Goal: Task Accomplishment & Management: Manage account settings

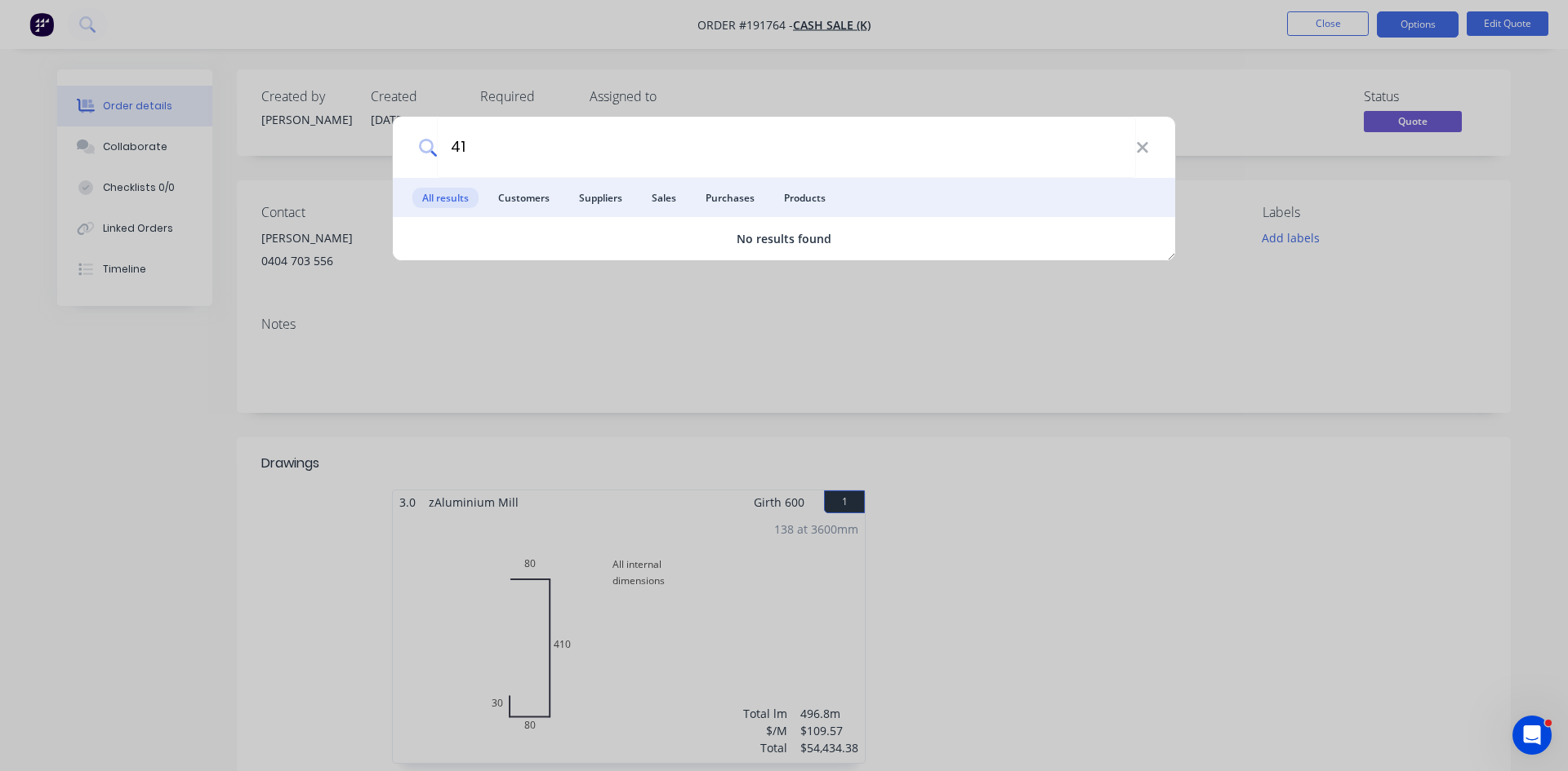
type input "4"
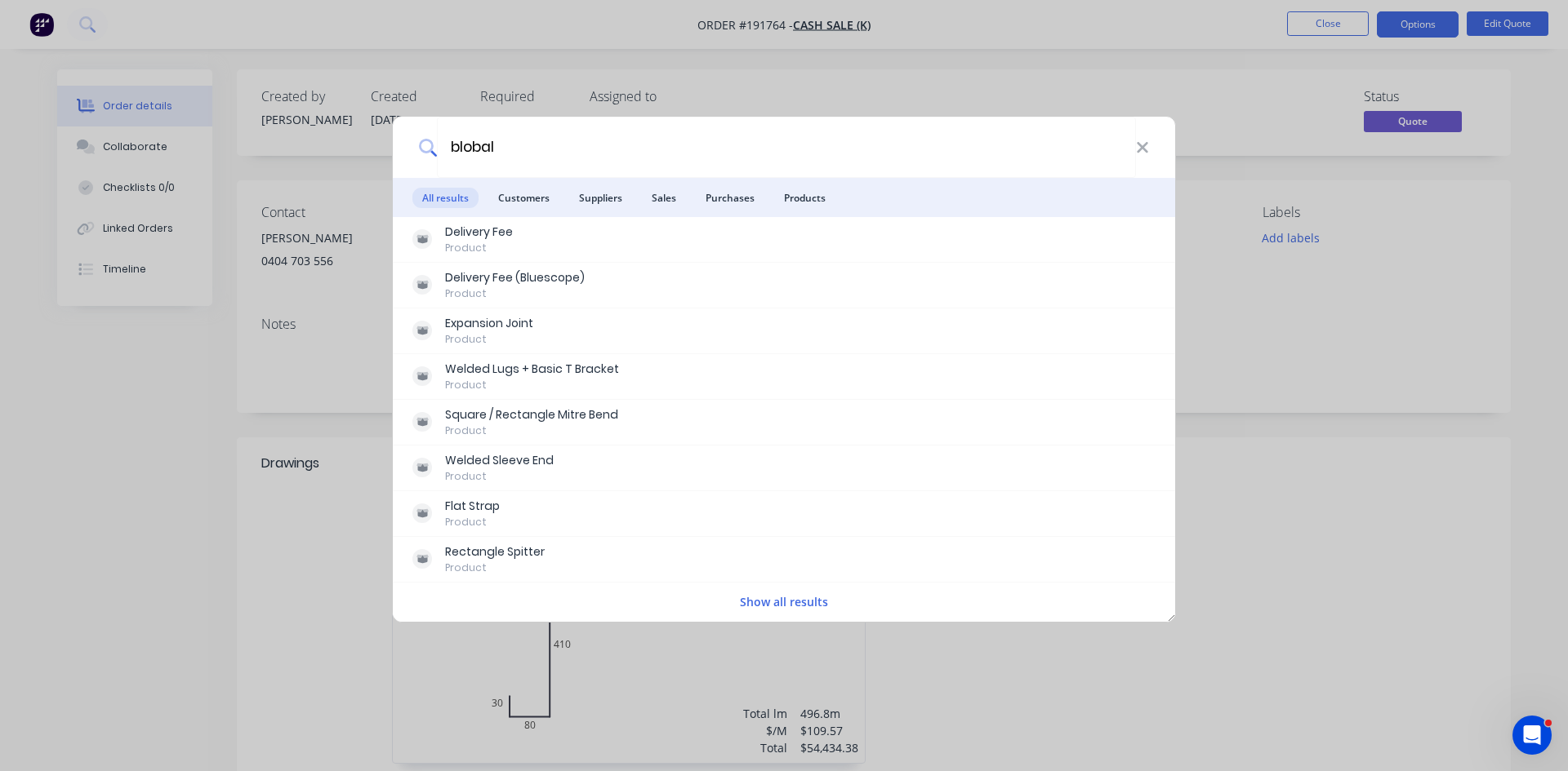
type input "blobal"
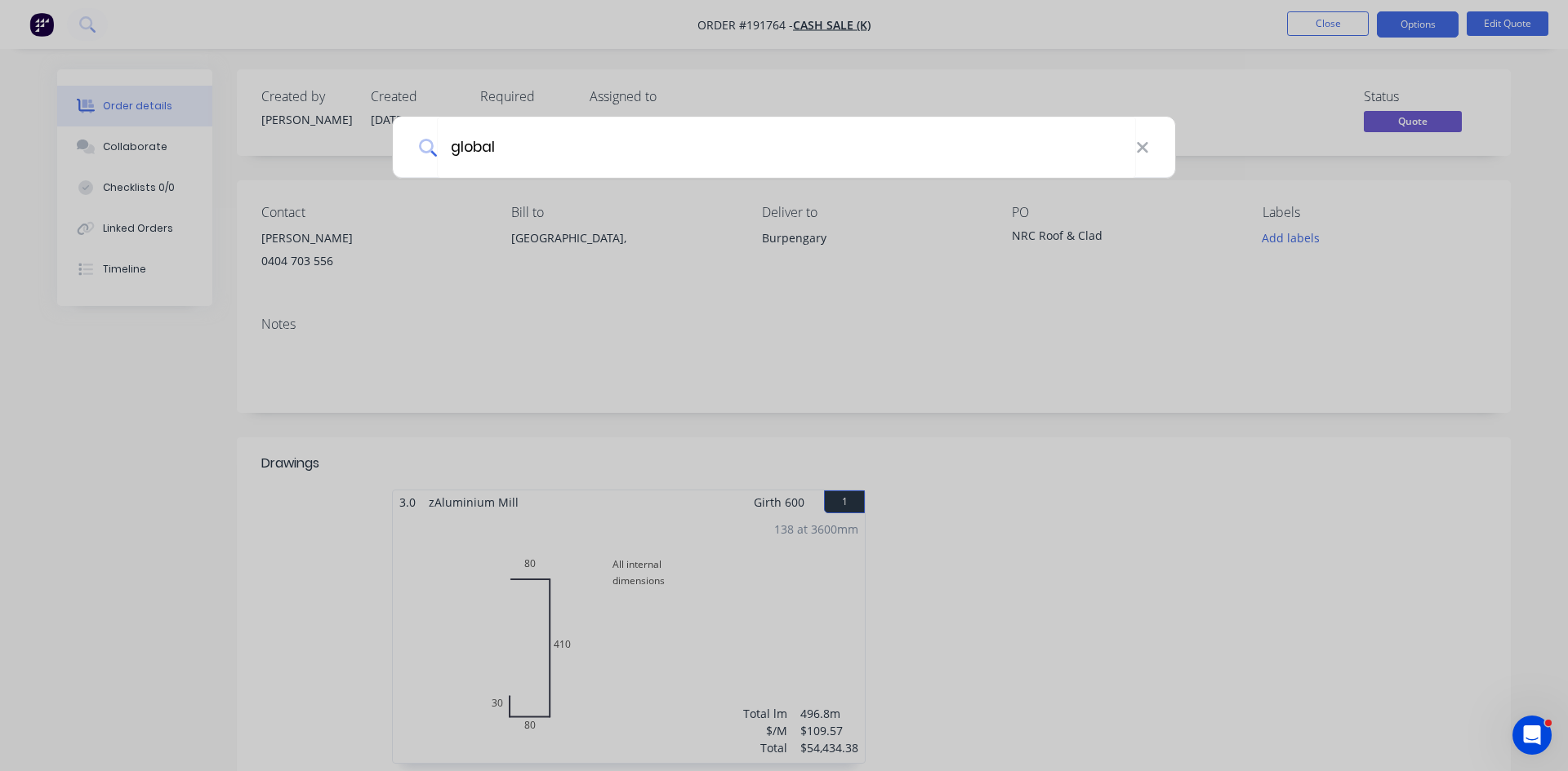
type input "global"
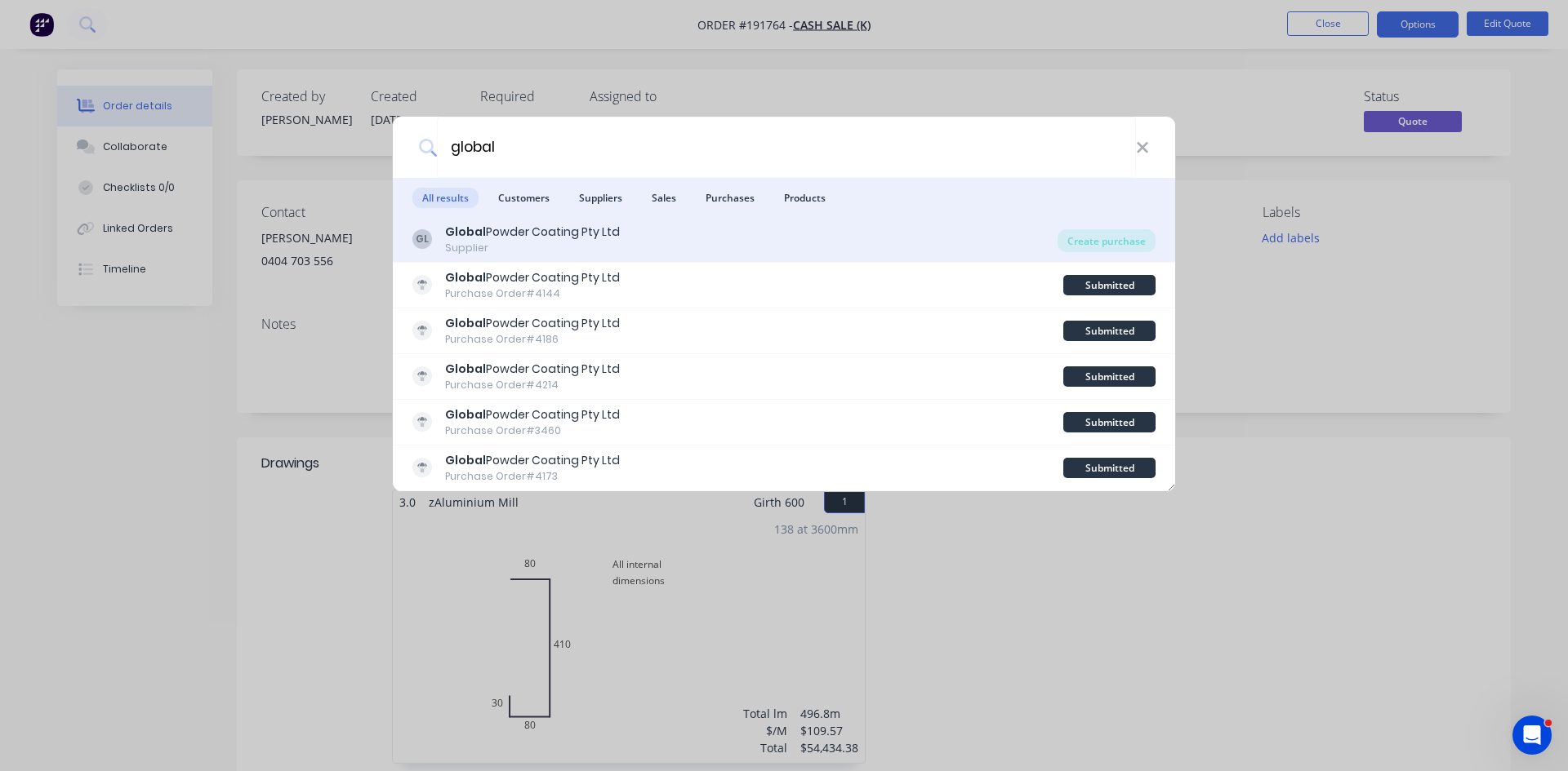
click at [583, 249] on div "Supplier" at bounding box center [532, 248] width 175 height 15
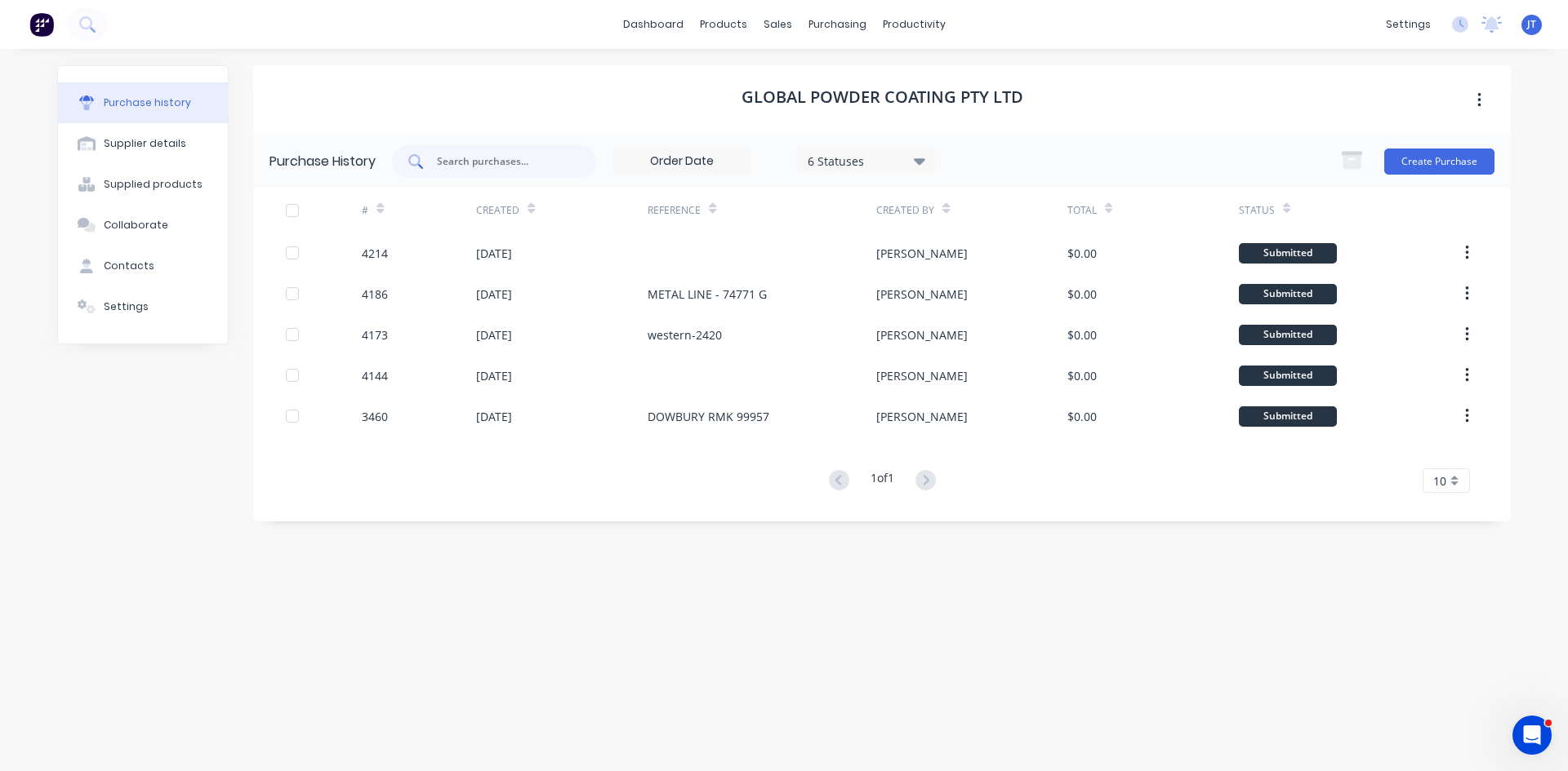
click at [517, 151] on div at bounding box center [494, 162] width 204 height 33
type input "4173"
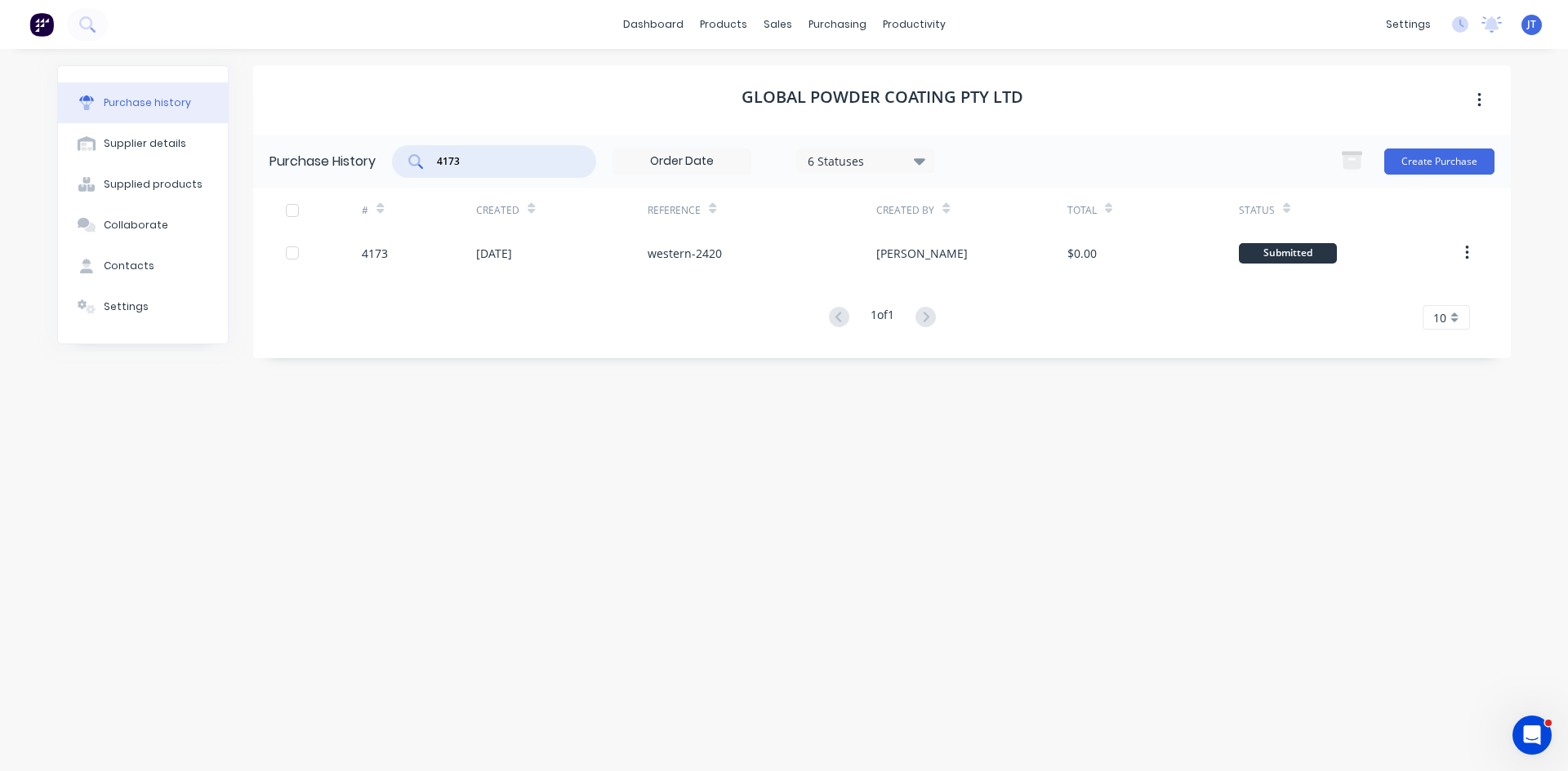
click at [1001, 276] on div "# Created Reference Created By Total Status 4173 21 Aug 2025 western-2420 Taylo…" at bounding box center [881, 258] width 1258 height 142
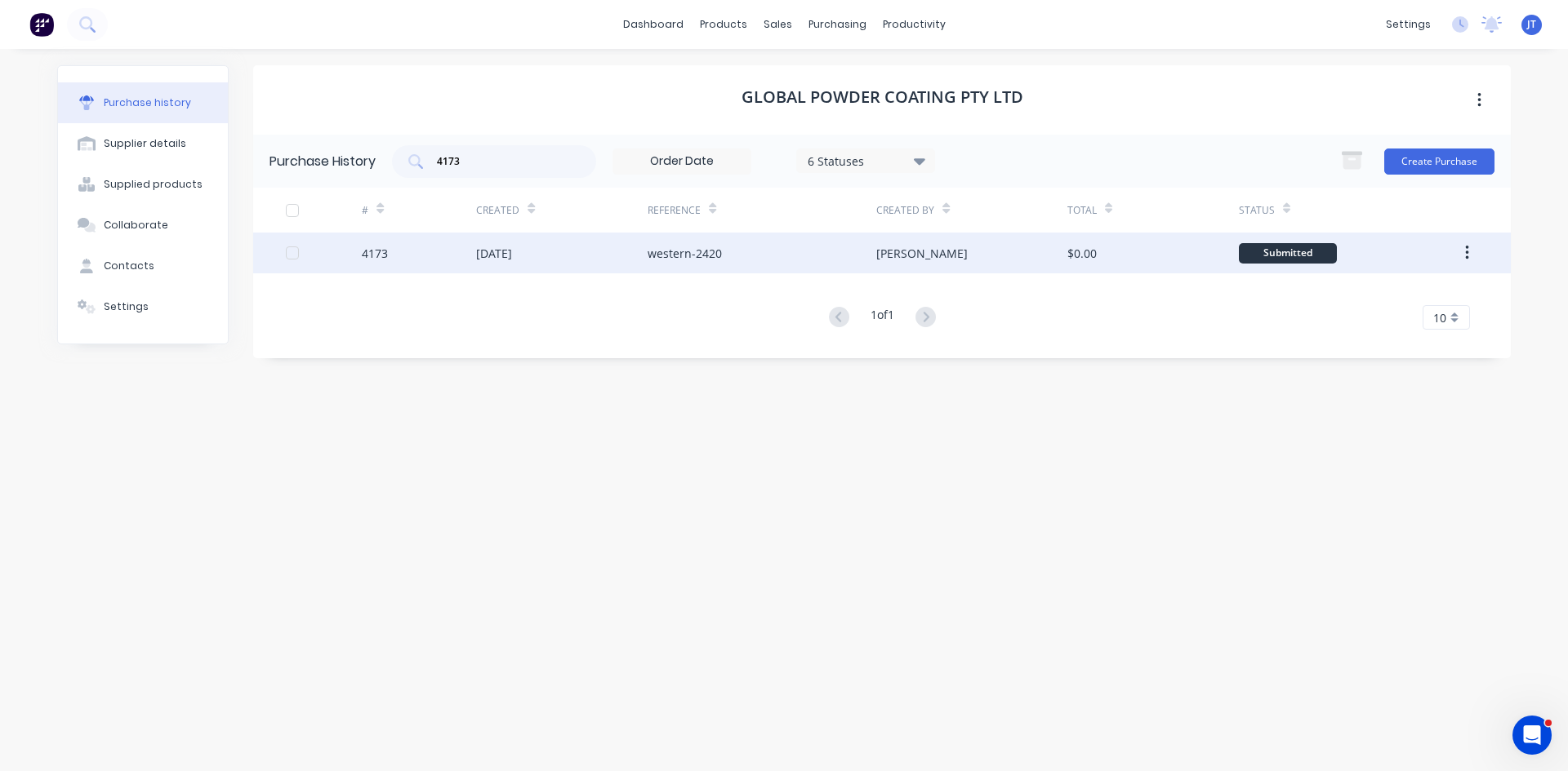
click at [1009, 254] on div "[PERSON_NAME]" at bounding box center [972, 253] width 191 height 41
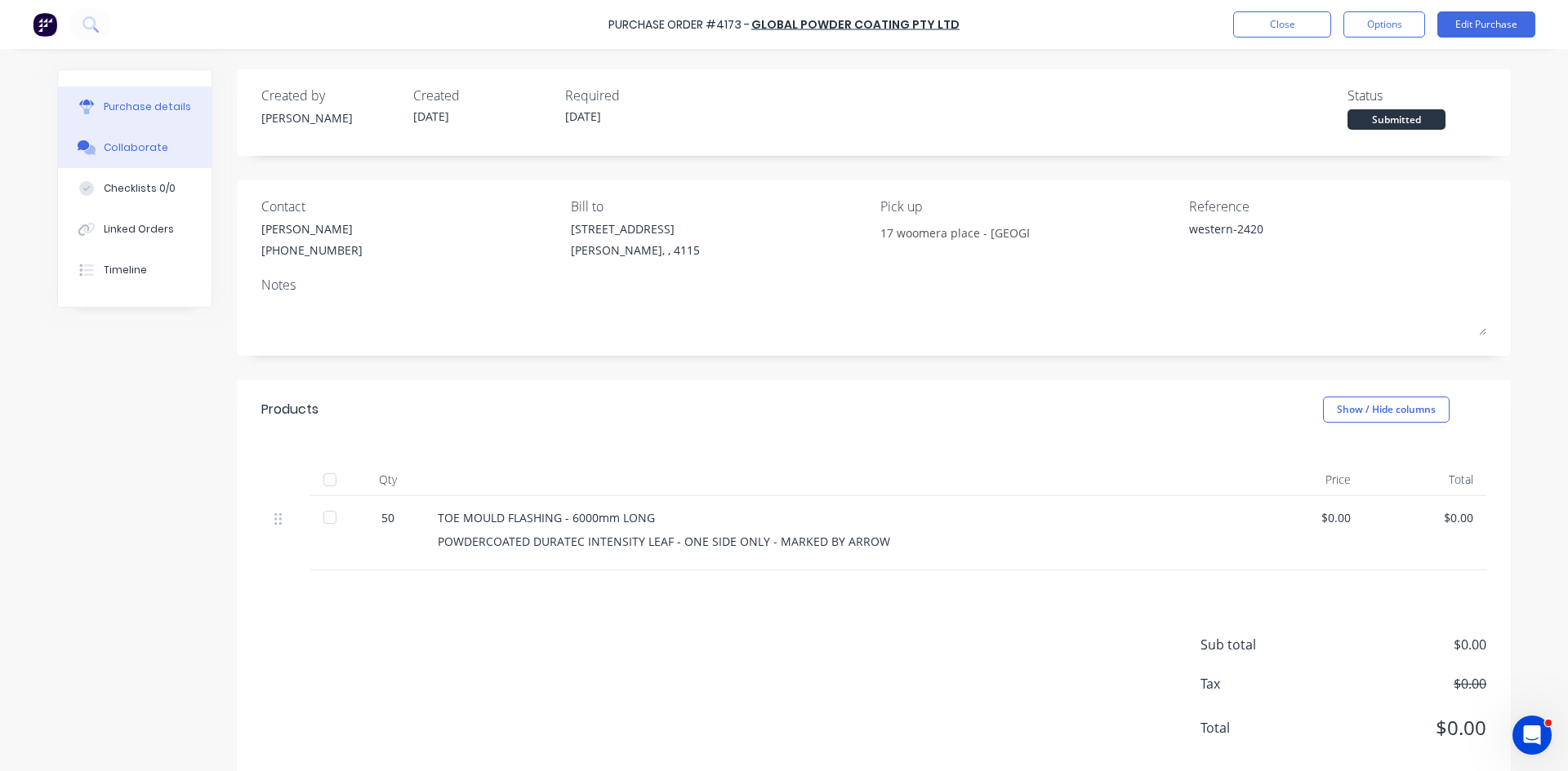
click at [172, 151] on button "Collaborate" at bounding box center [135, 147] width 154 height 41
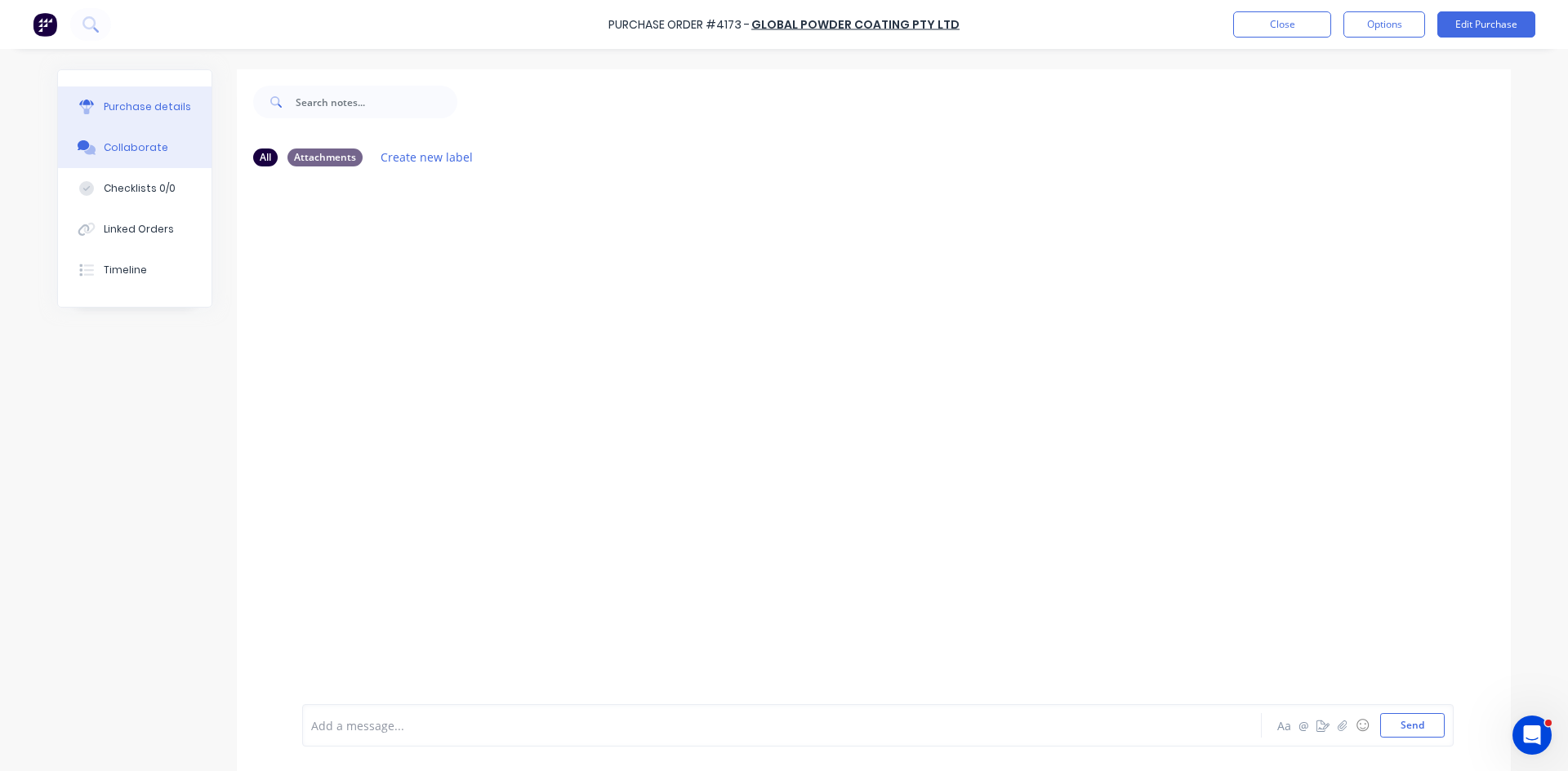
click at [147, 110] on div "Purchase details" at bounding box center [147, 107] width 87 height 15
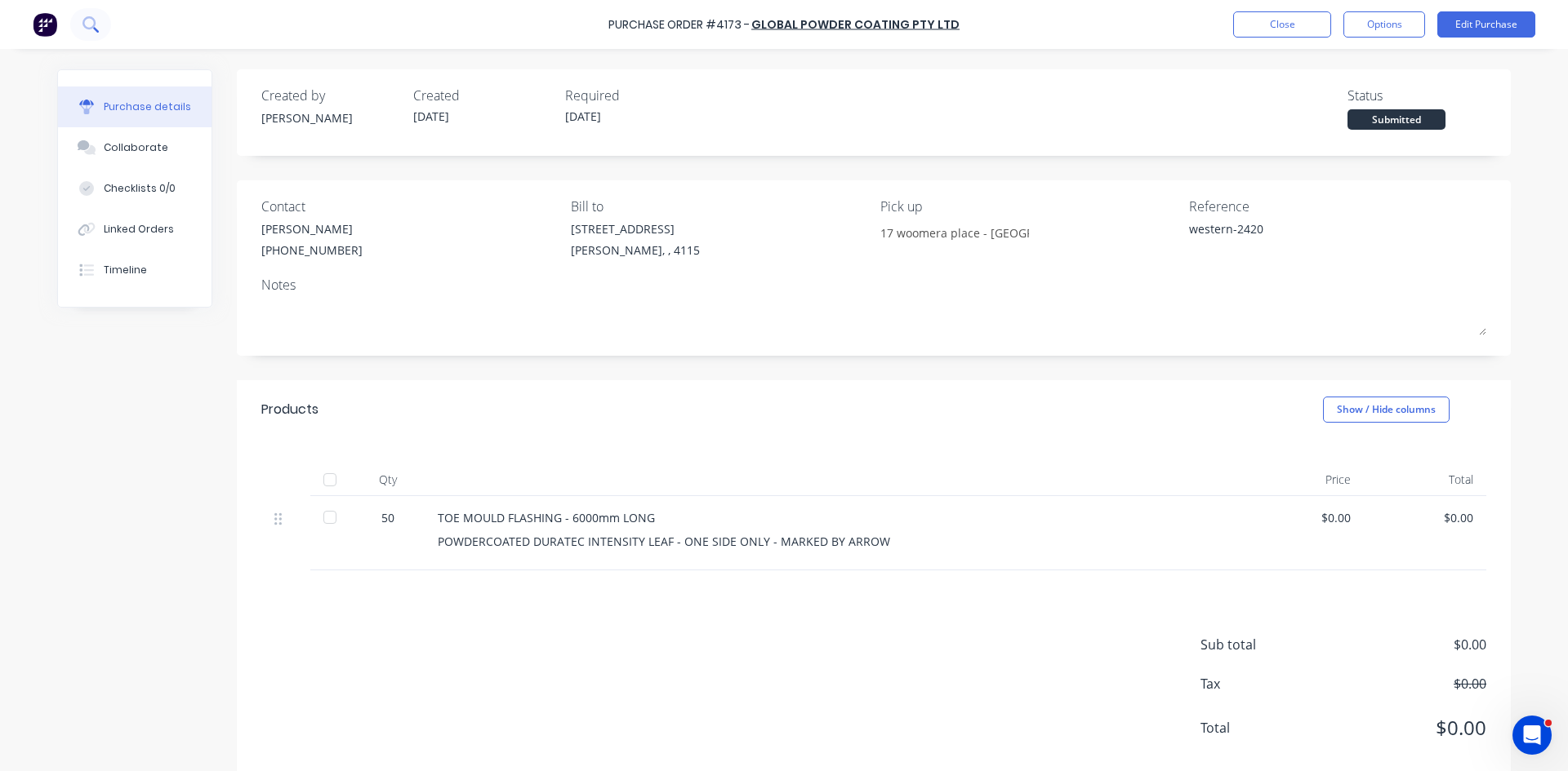
click at [105, 22] on button at bounding box center [91, 25] width 41 height 33
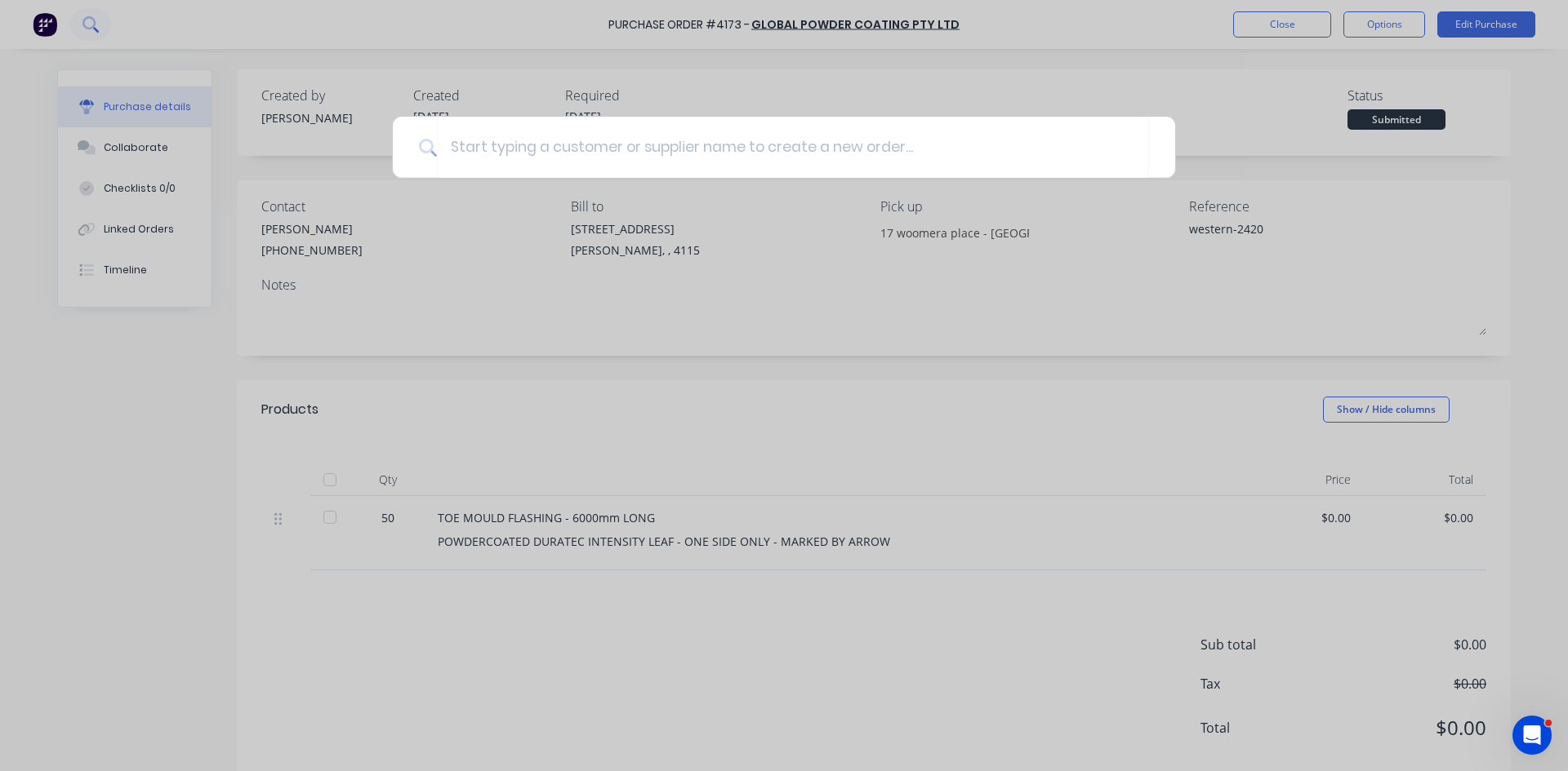
type textarea "x"
type input "2"
type textarea "x"
type input "24"
type textarea "x"
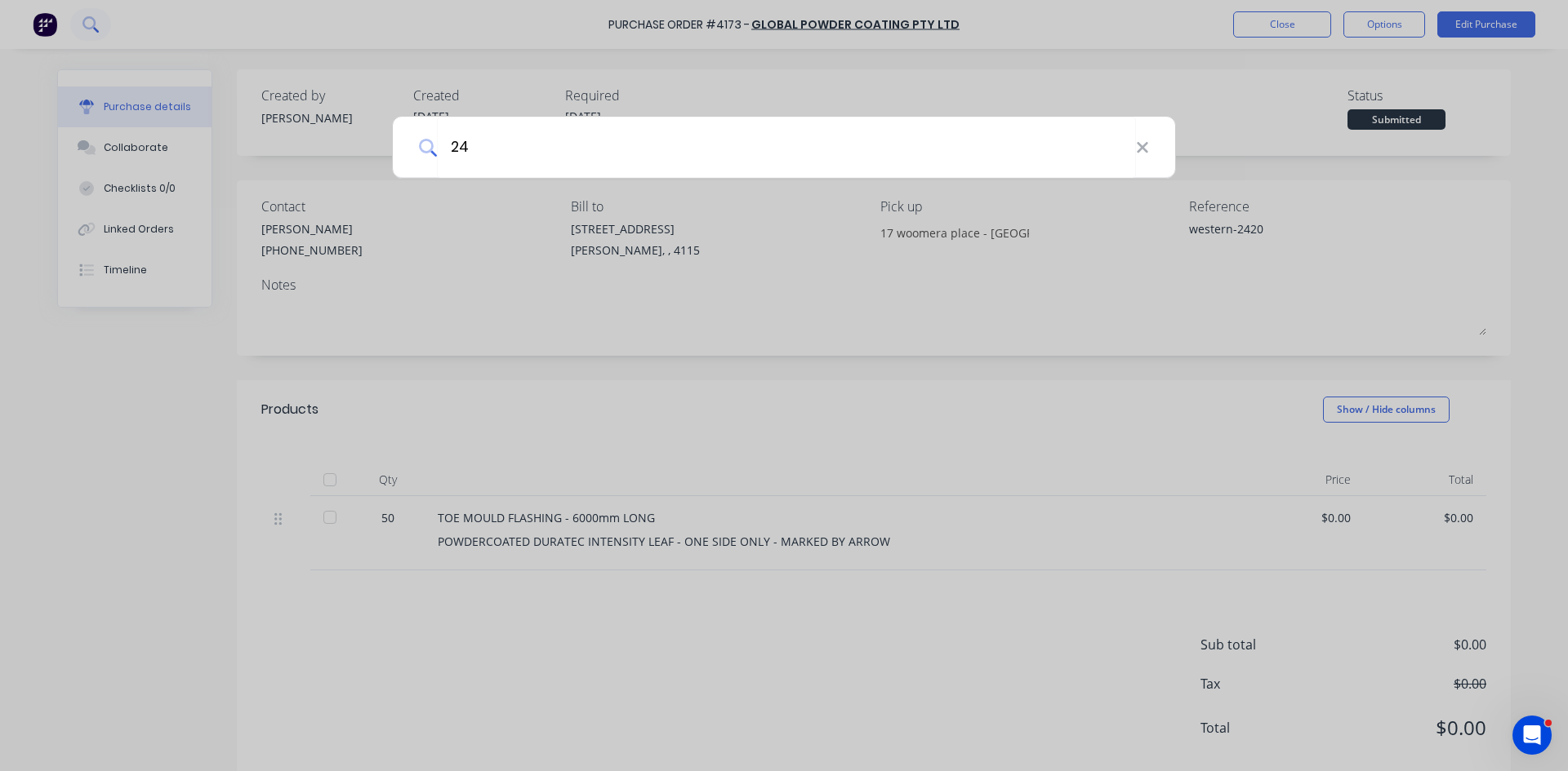
type input "242"
type textarea "x"
type input "2420"
type textarea "x"
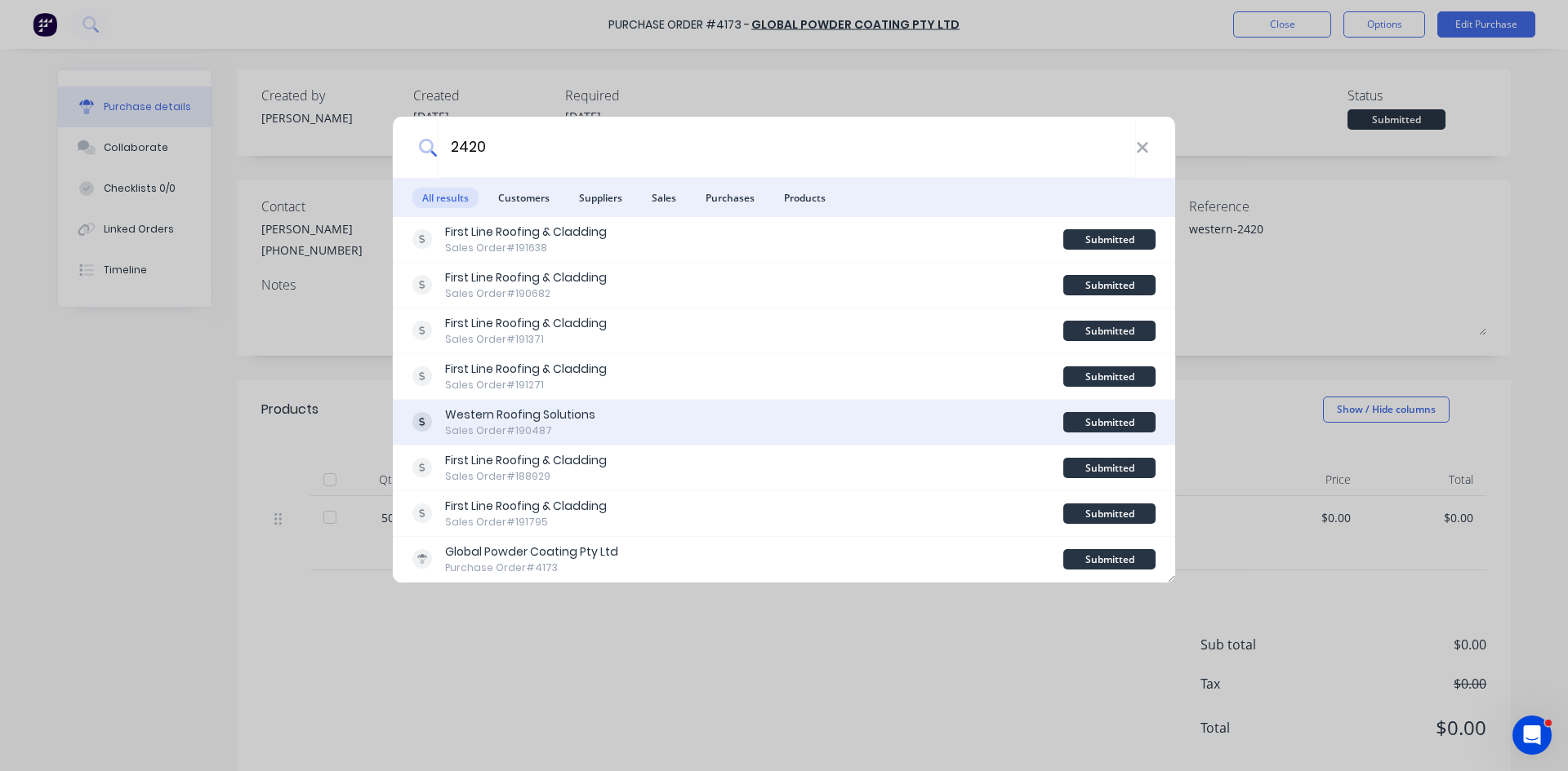
type input "2420"
click at [677, 423] on div "Western Roofing Solutions Sales Order #190487" at bounding box center [737, 422] width 651 height 32
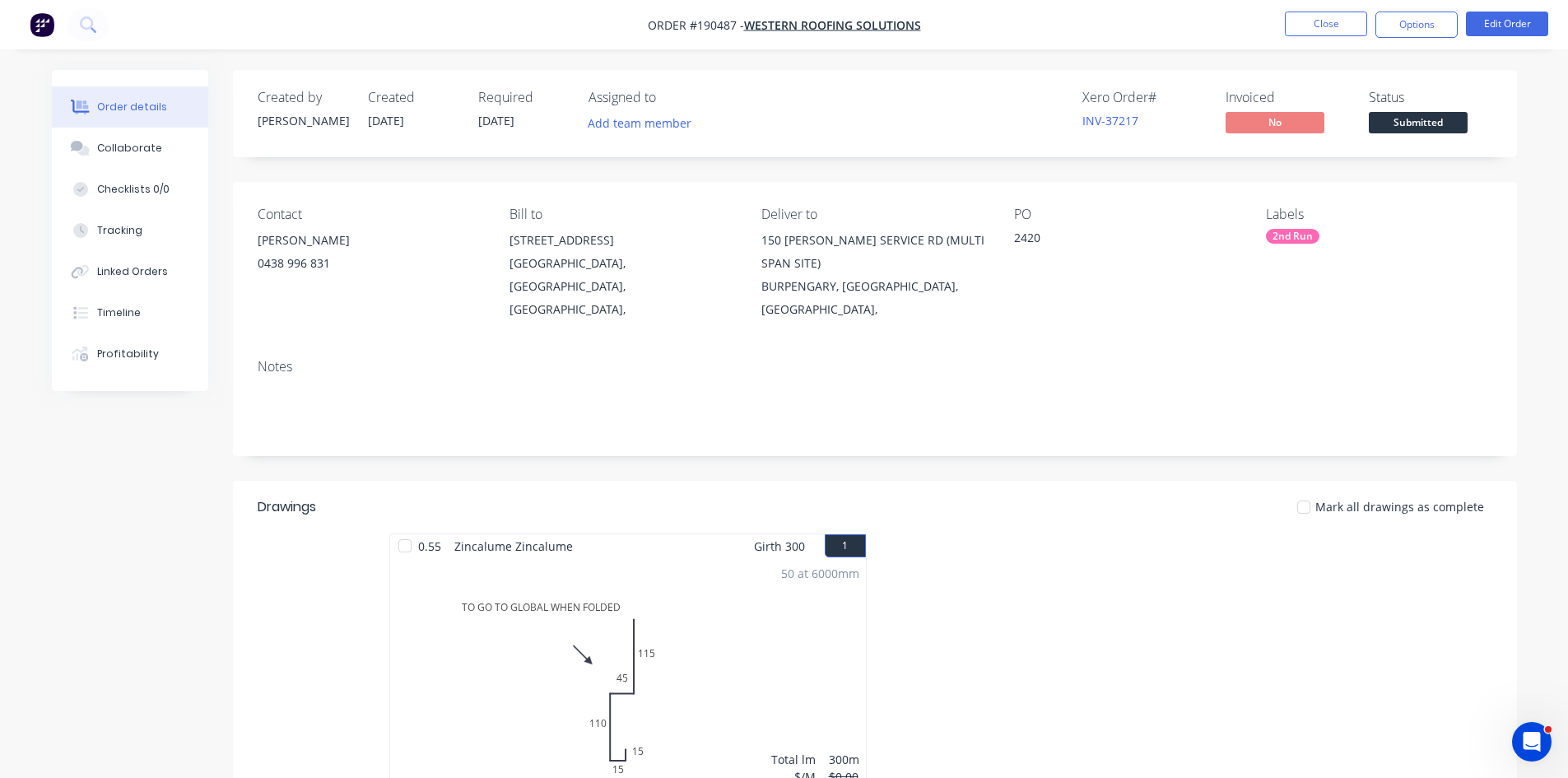
click at [1303, 642] on div at bounding box center [1122, 680] width 494 height 293
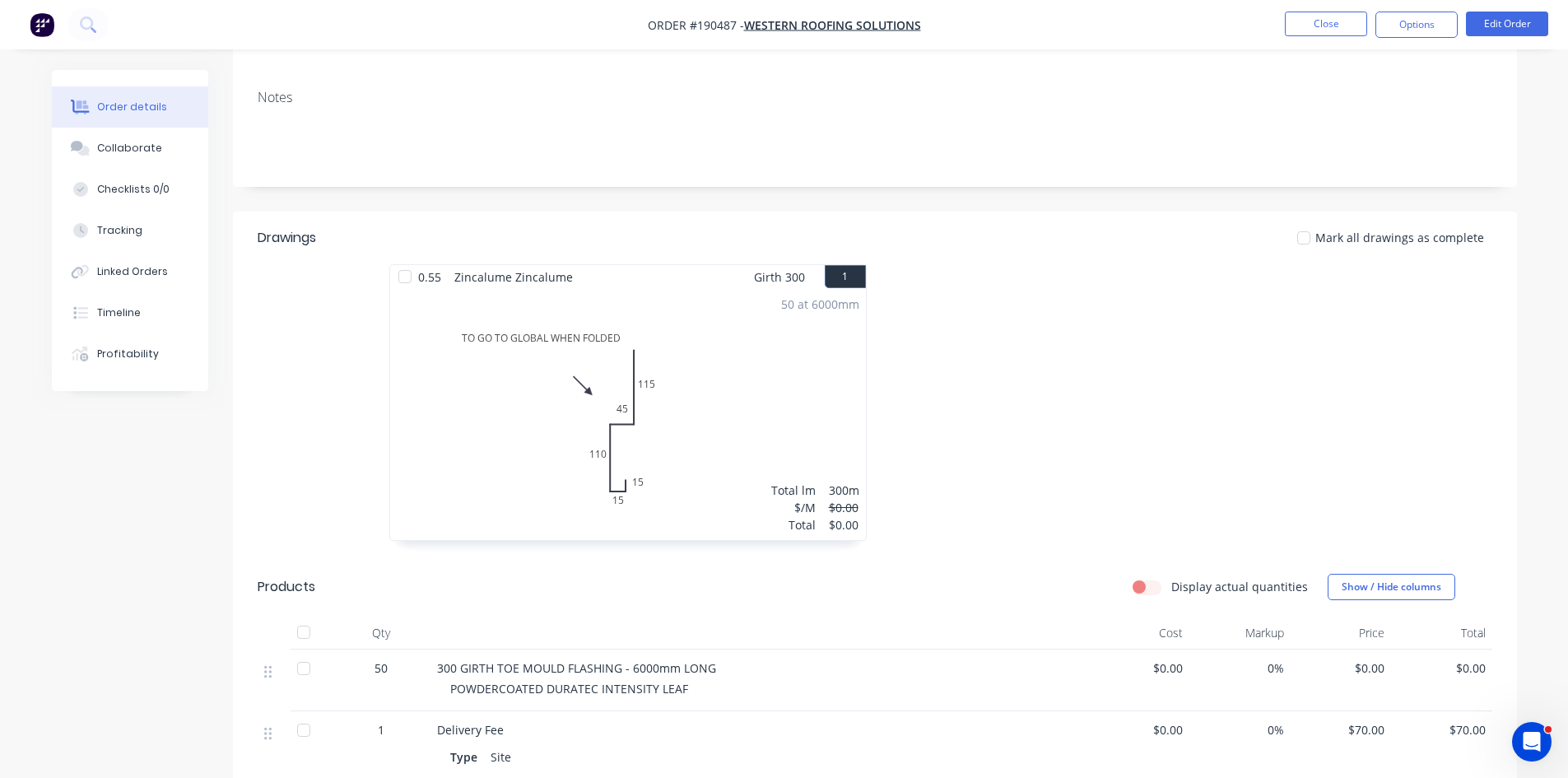
scroll to position [274, 0]
click at [790, 452] on div "50 at 6000mm Total lm $/M Total 300m $0.00 $0.00" at bounding box center [628, 410] width 476 height 251
click at [1525, 21] on button "Edit Order" at bounding box center [1507, 23] width 82 height 25
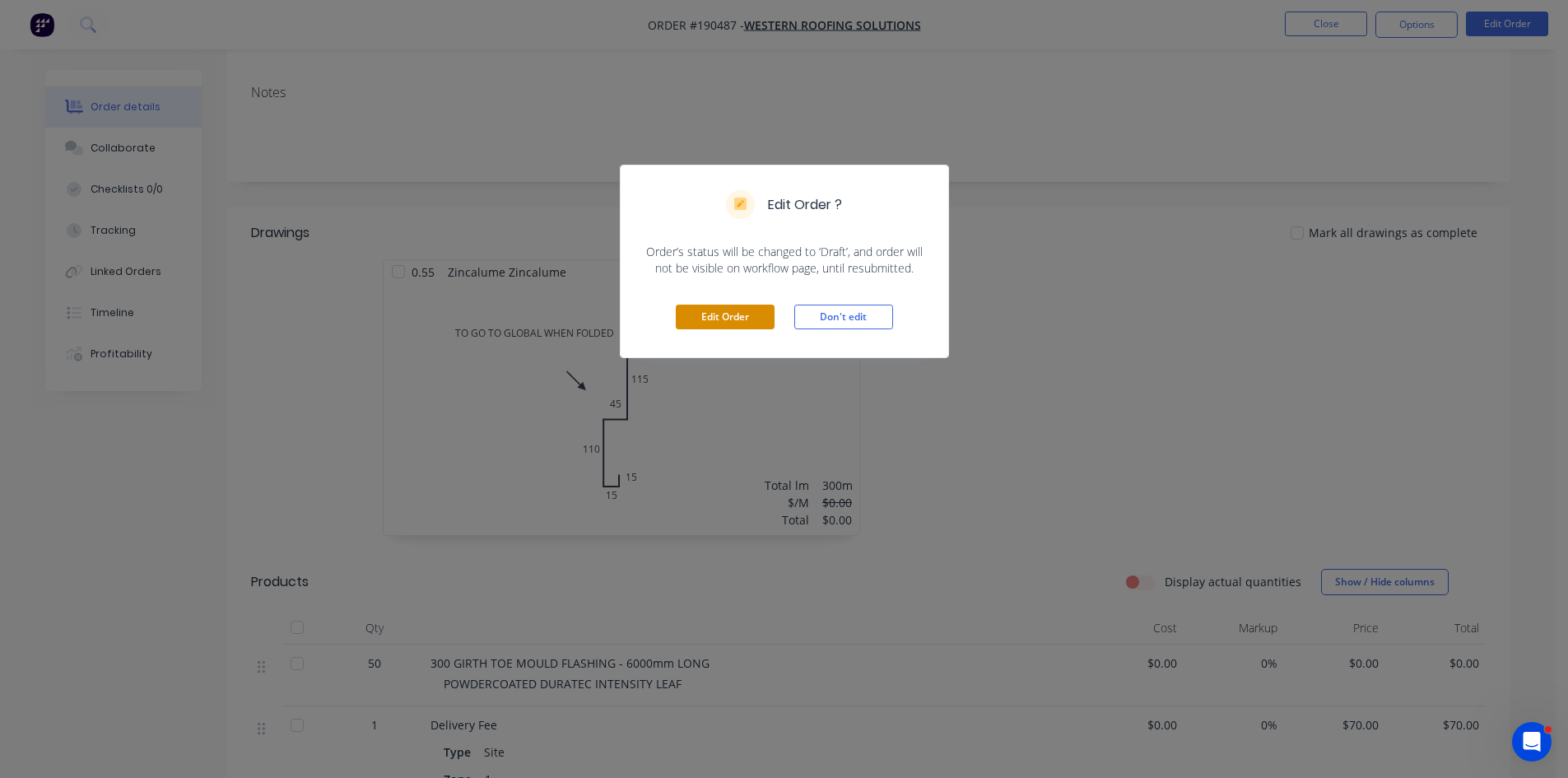
click at [755, 321] on button "Edit Order" at bounding box center [725, 317] width 99 height 25
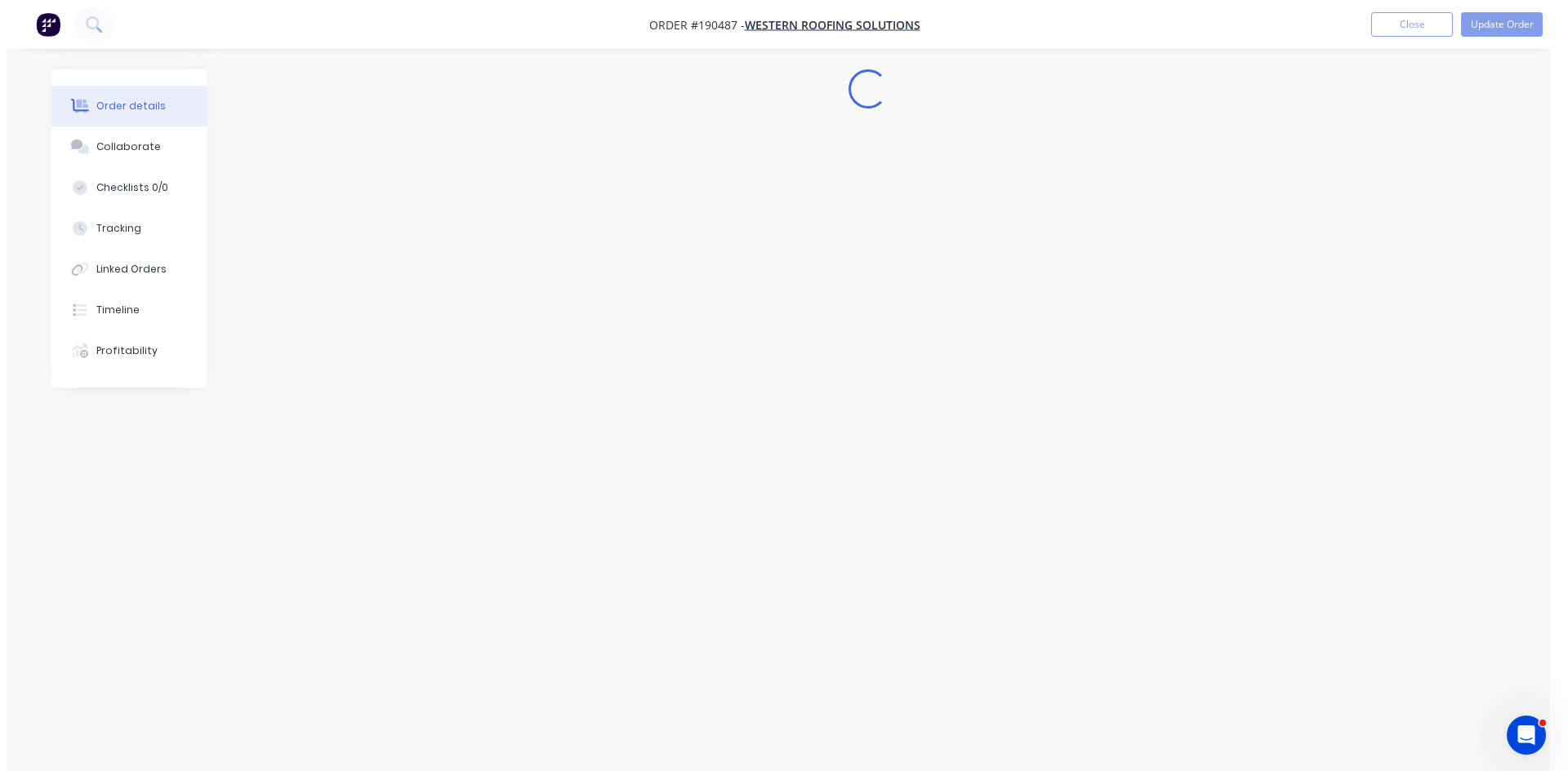
scroll to position [0, 0]
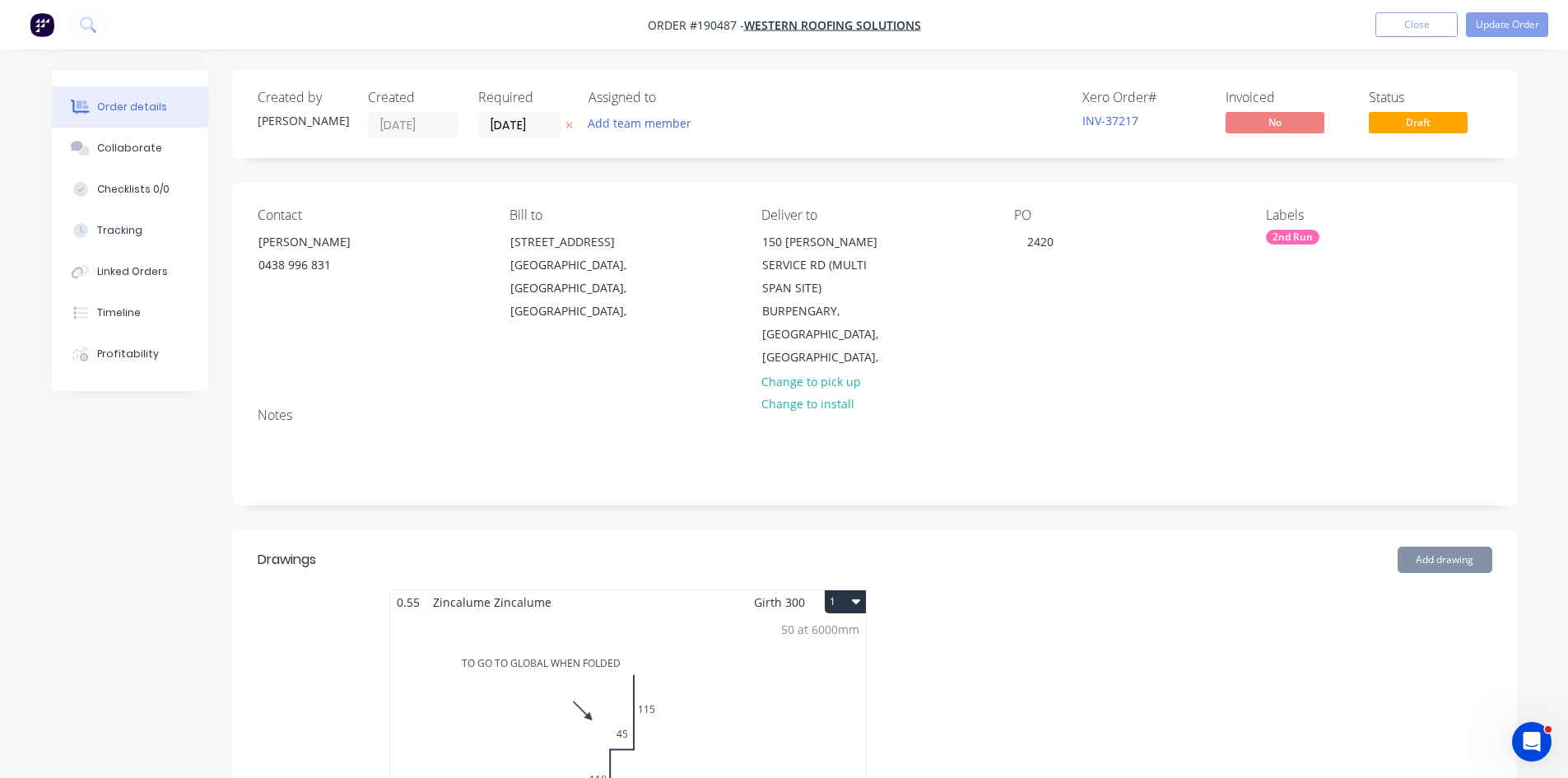
click at [742, 681] on div "50 at 6000mm Total lm $/M Total 300m $0.00 $0.00" at bounding box center [628, 740] width 476 height 251
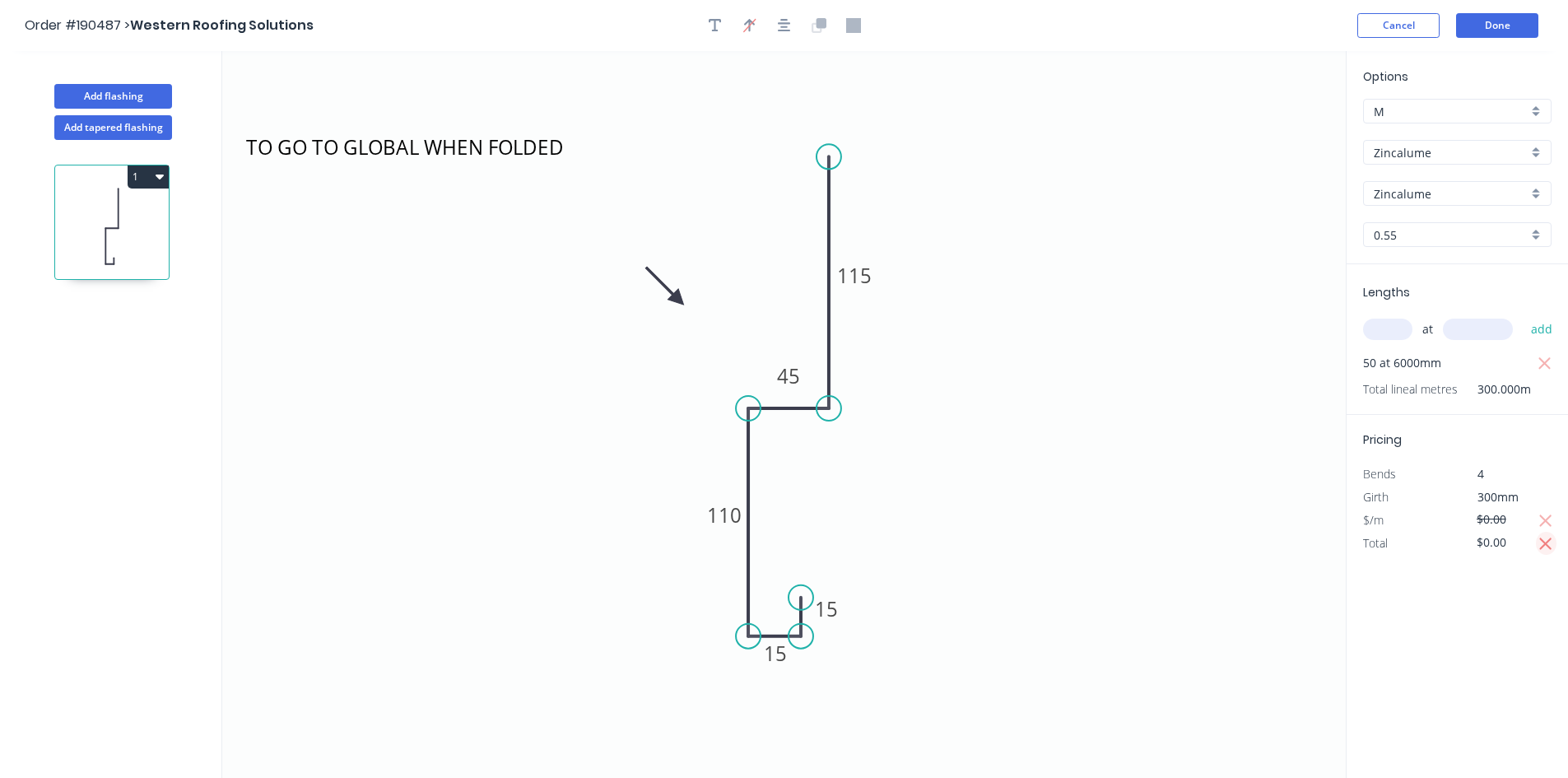
click at [1550, 541] on icon "button" at bounding box center [1546, 544] width 15 height 19
click at [1552, 526] on icon "button" at bounding box center [1546, 521] width 15 height 19
type input "$9.64"
type input "$2,892.00"
click at [1488, 34] on button "Done" at bounding box center [1497, 25] width 82 height 25
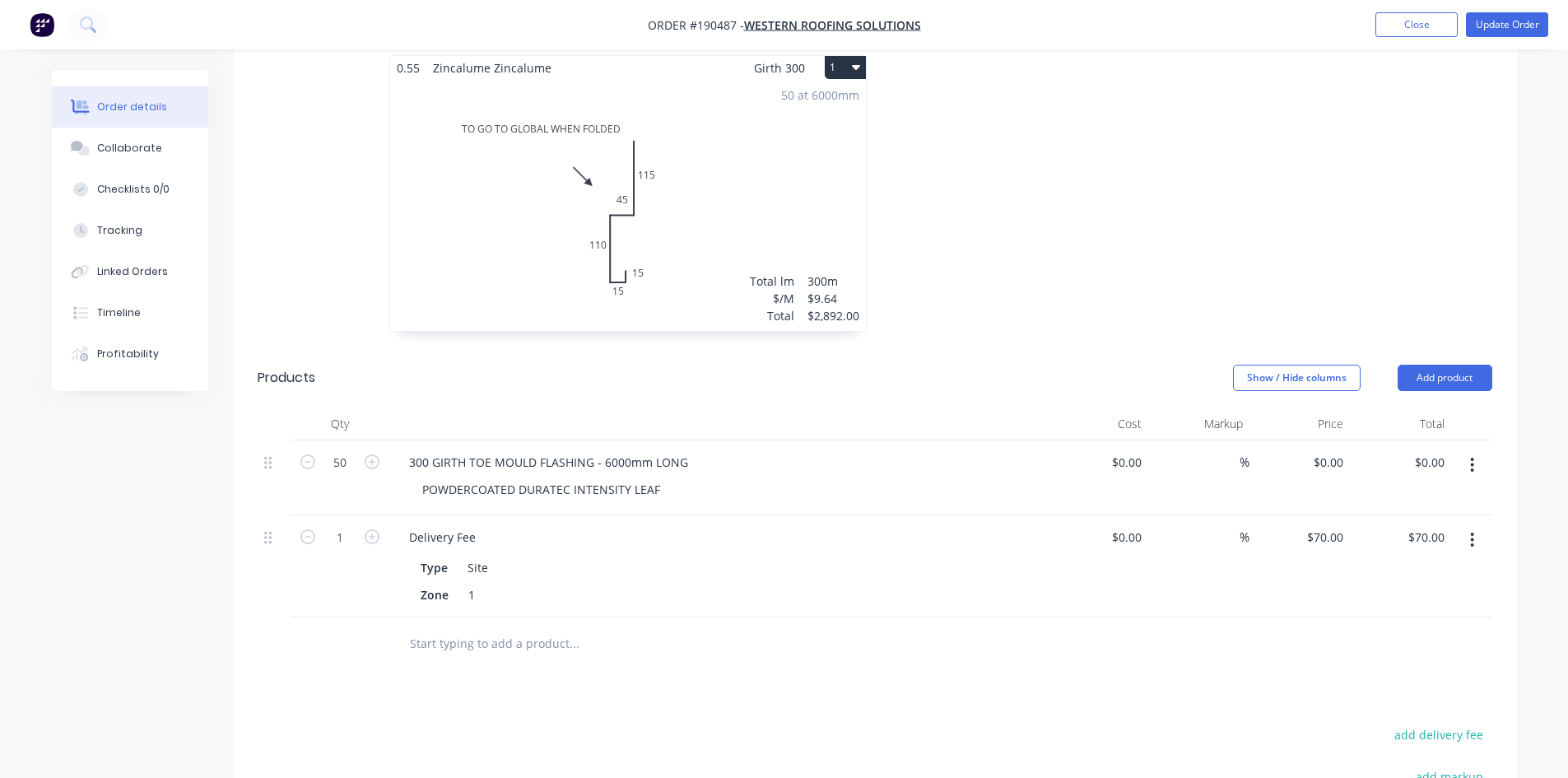
scroll to position [550, 0]
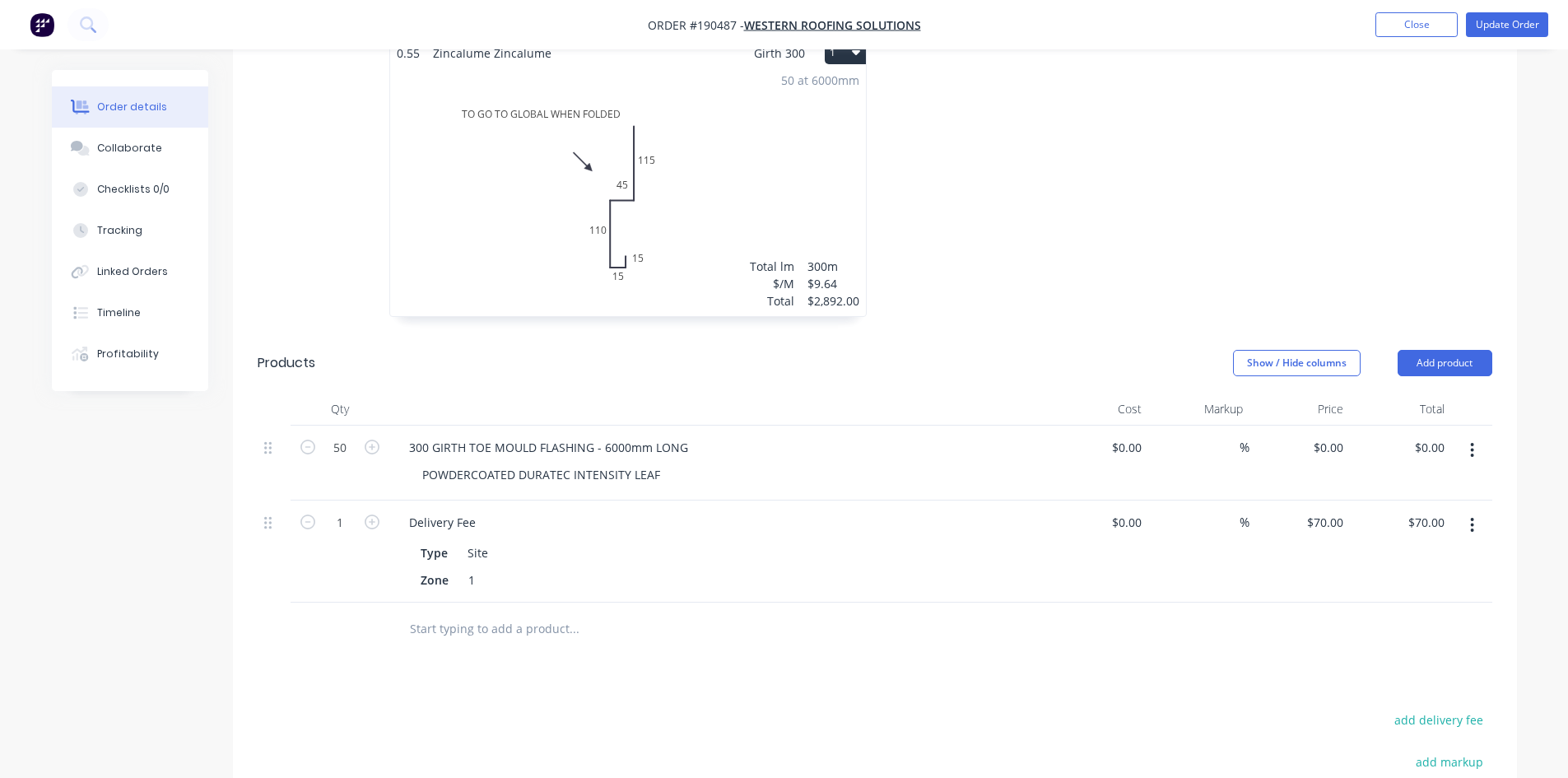
click at [984, 511] on div "Delivery Fee" at bounding box center [718, 523] width 645 height 24
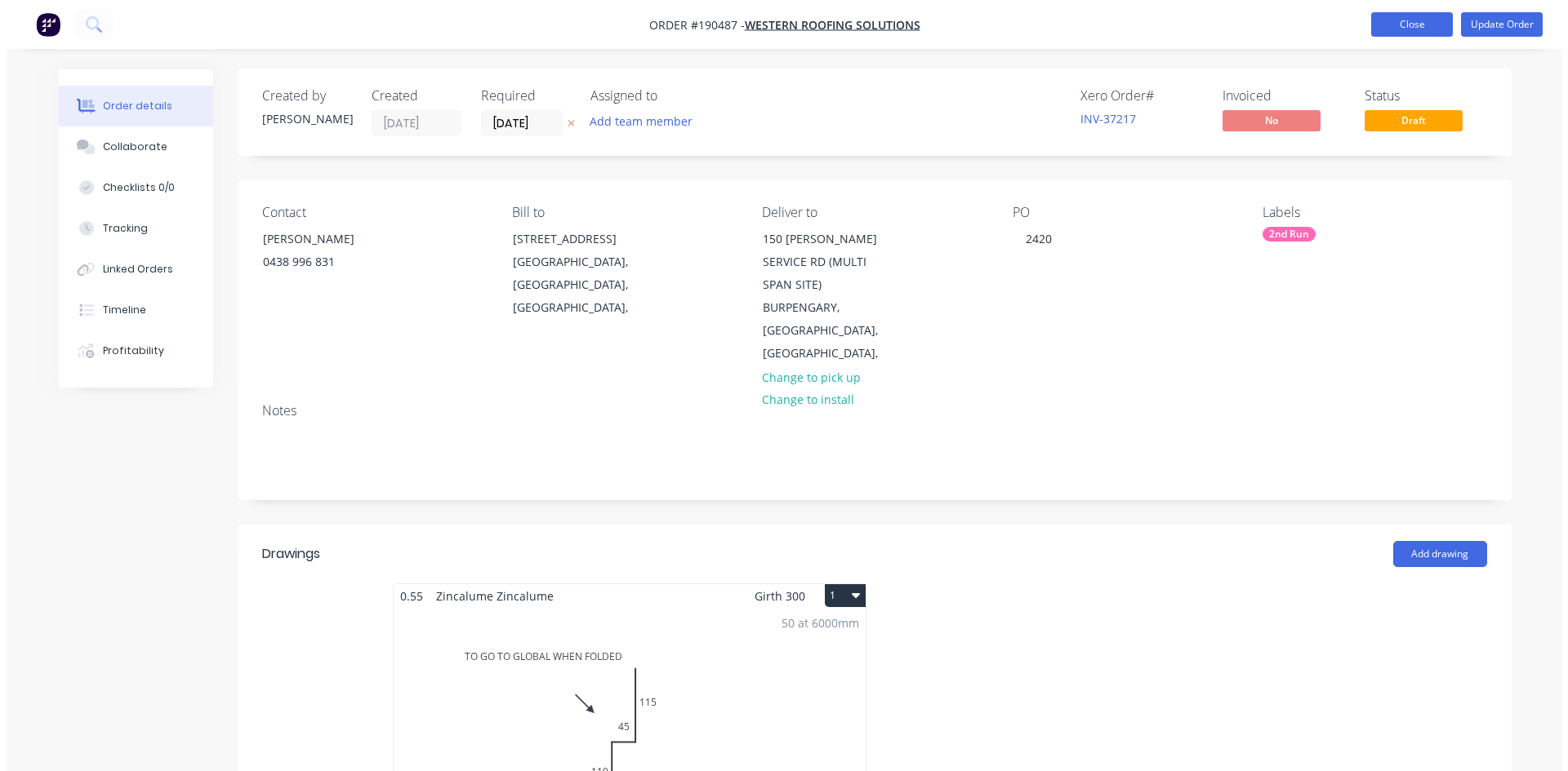
scroll to position [0, 0]
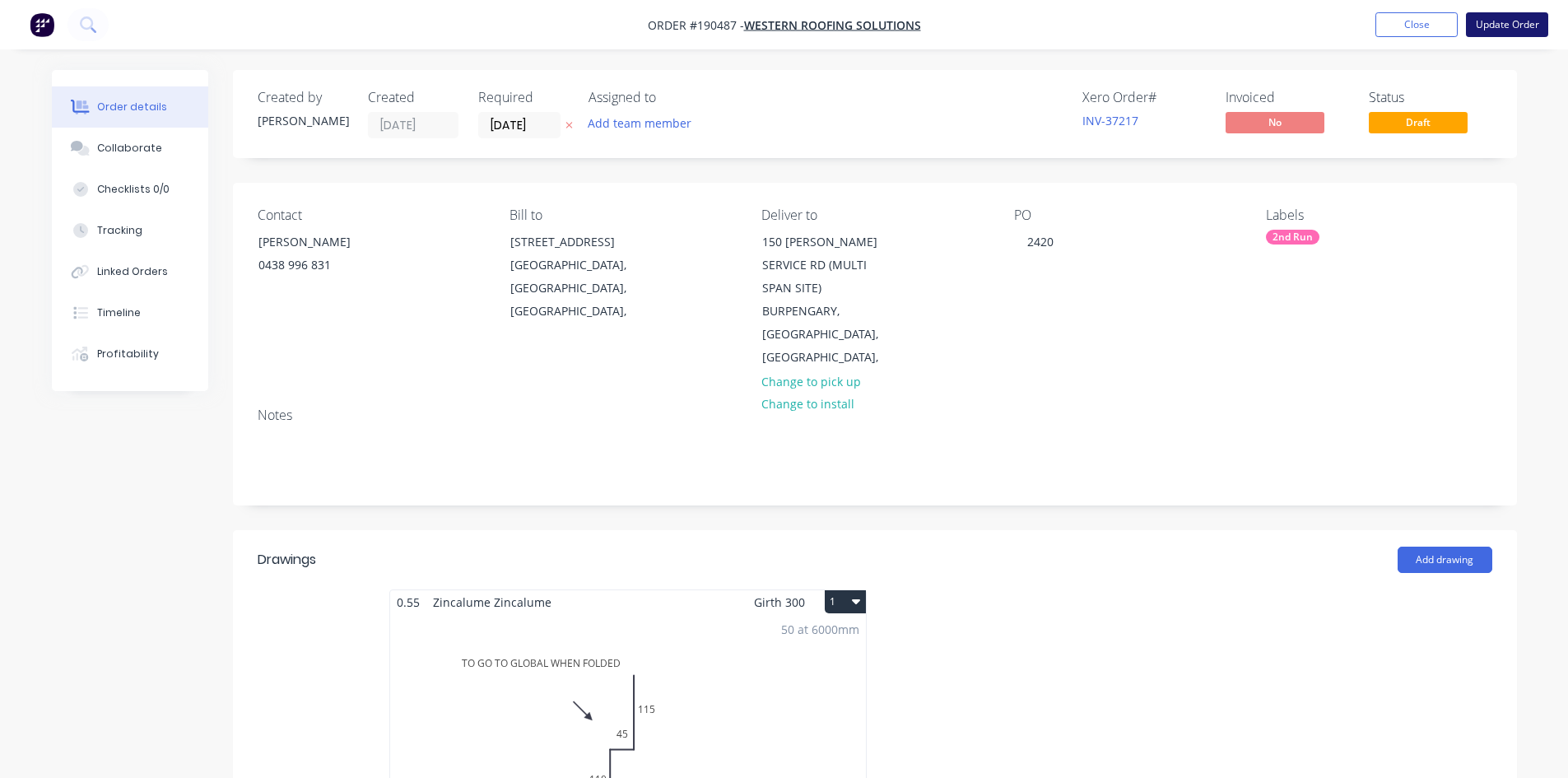
click at [1478, 27] on button "Update Order" at bounding box center [1507, 24] width 82 height 25
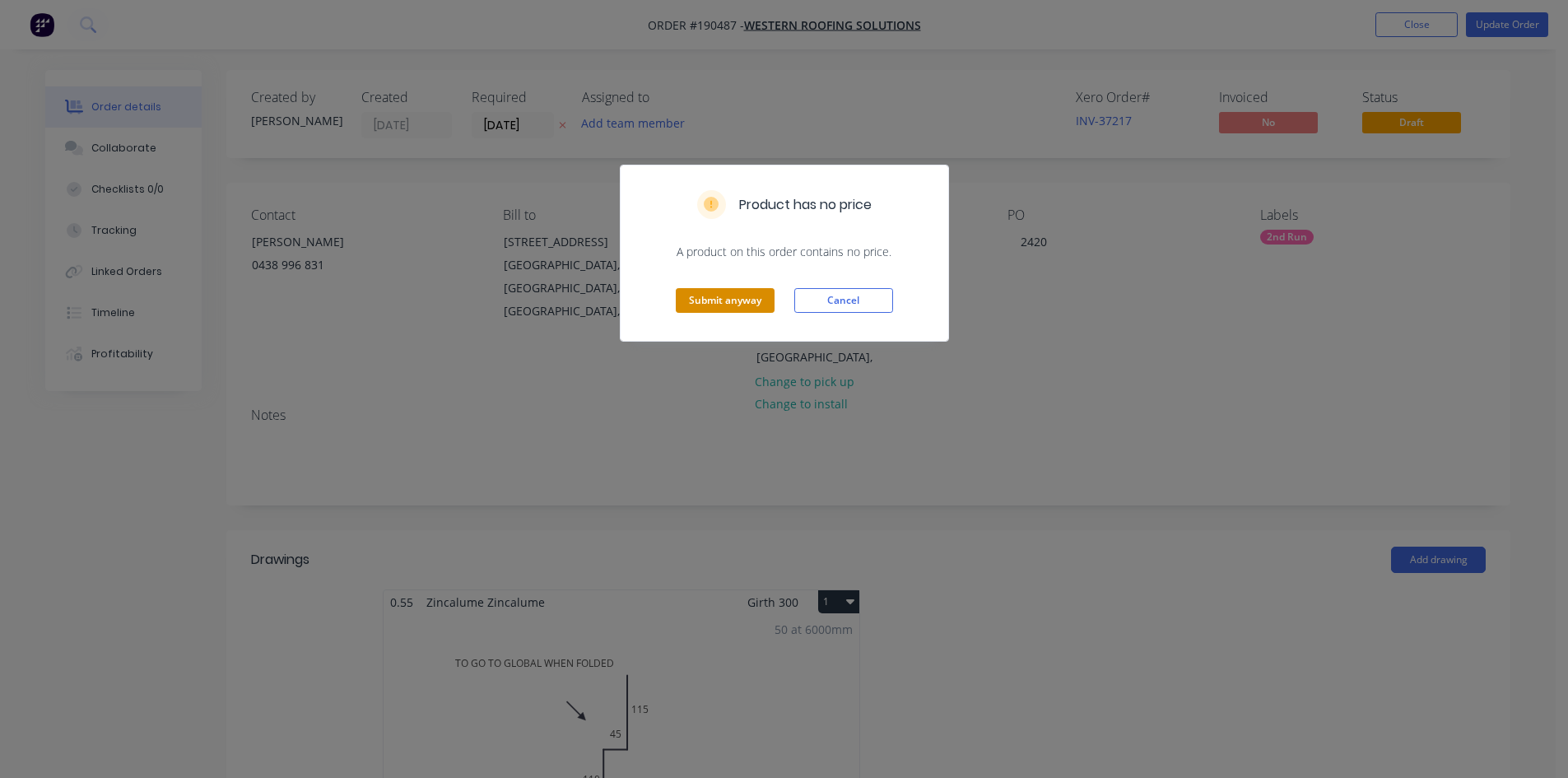
click at [740, 307] on button "Submit anyway" at bounding box center [725, 300] width 99 height 25
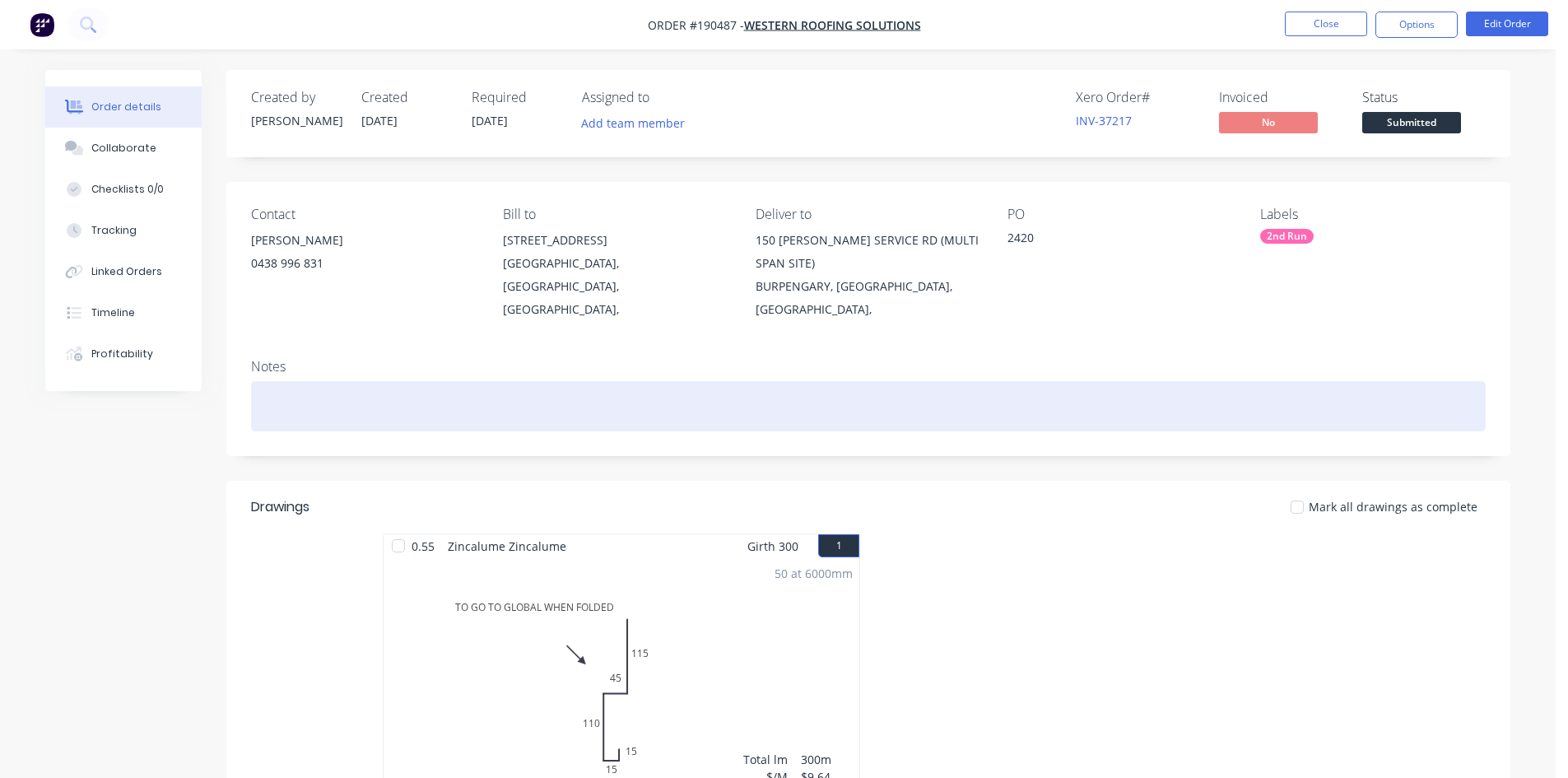
click at [1088, 402] on div at bounding box center [868, 407] width 1235 height 50
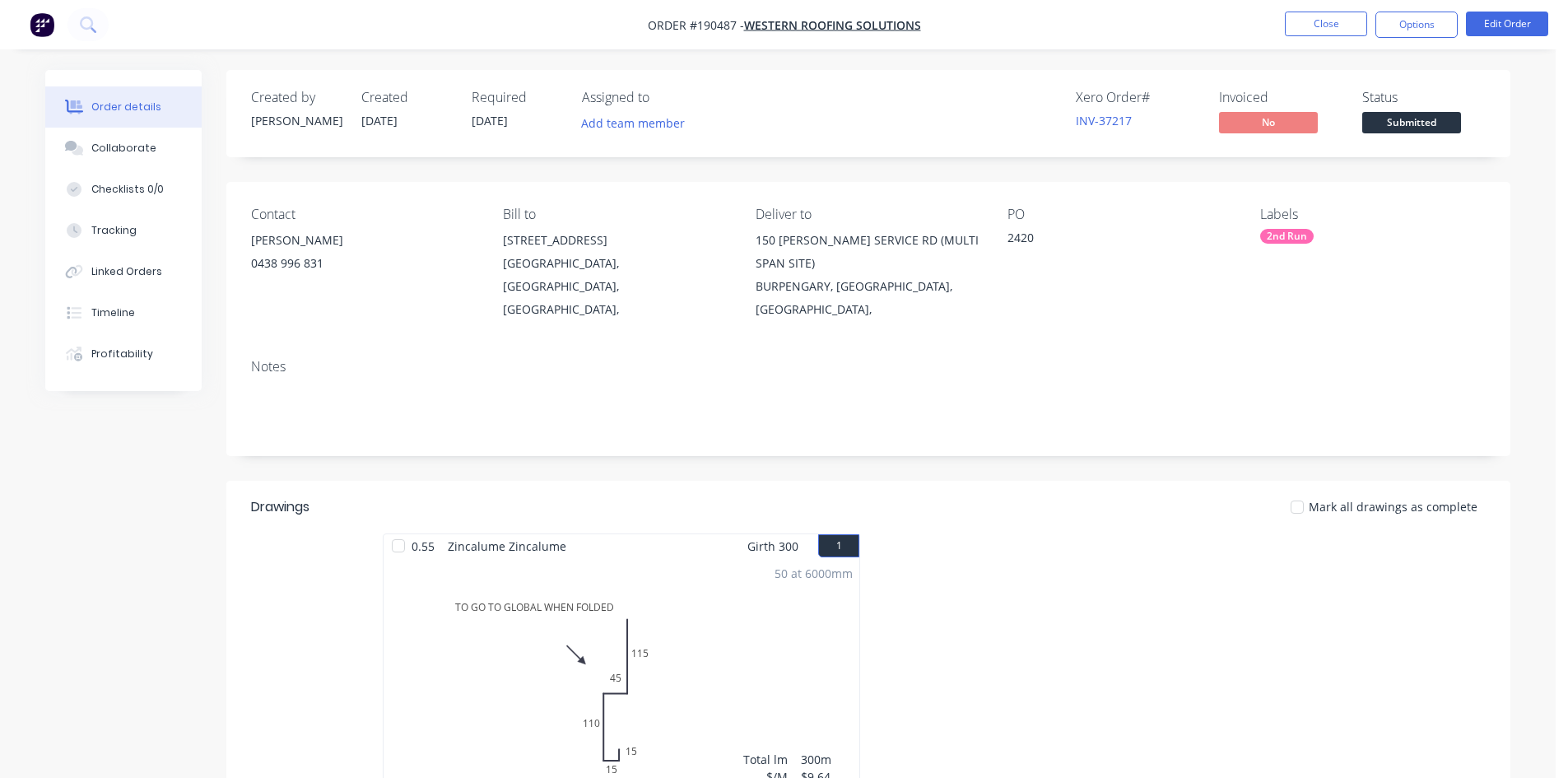
click at [1123, 618] on div at bounding box center [1116, 680] width 494 height 293
click at [1036, 439] on div "Created by [PERSON_NAME] Created [DATE] Required [DATE] Assigned to Add team me…" at bounding box center [868, 708] width 1285 height 1275
click at [17, 36] on nav "Order #190487 - Western Roofing Solutions Close Options Edit Order" at bounding box center [784, 24] width 1568 height 49
click at [25, 35] on button "button" at bounding box center [42, 24] width 34 height 27
